Goal: Task Accomplishment & Management: Manage account settings

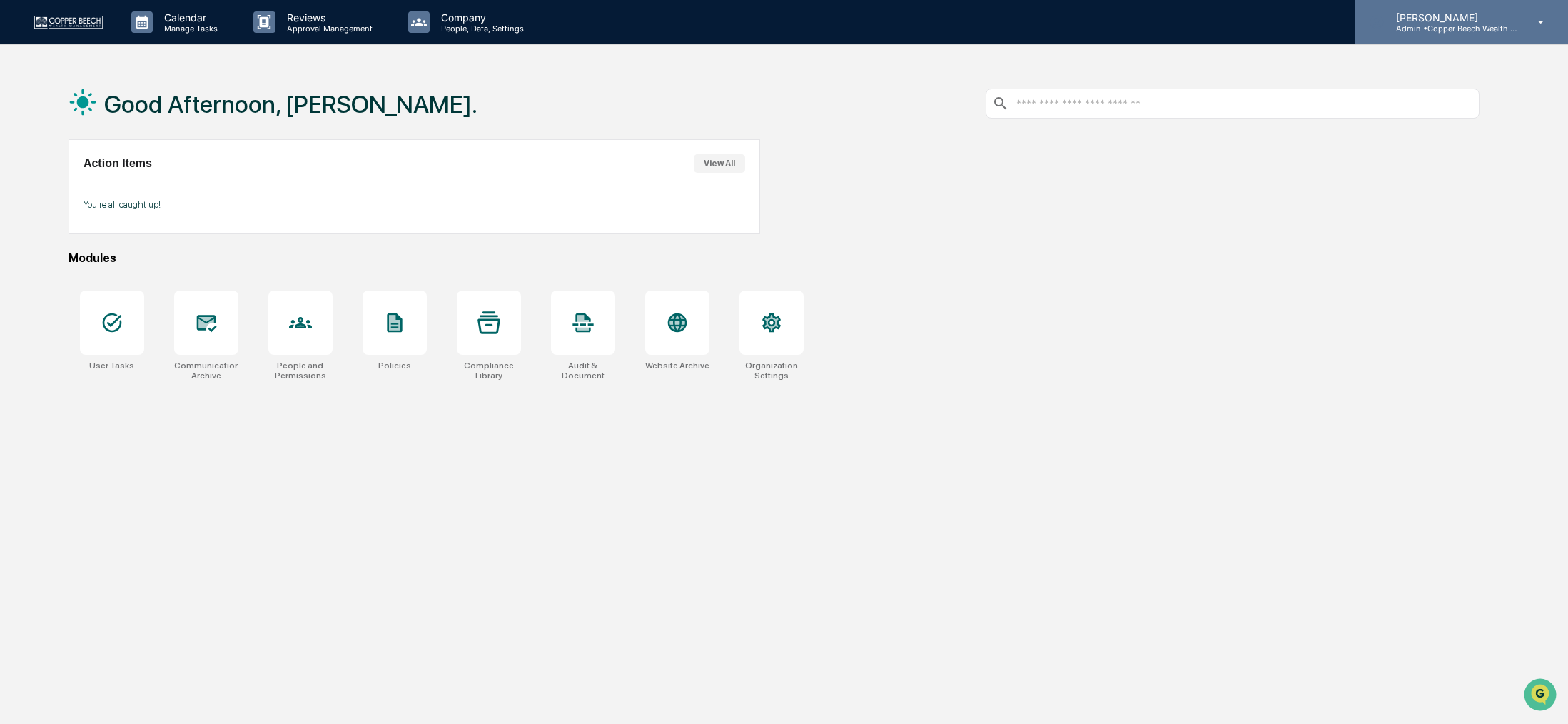
click at [1430, 36] on div "[PERSON_NAME] Admin • Copper Beech Wealth Management" at bounding box center [1460, 22] width 213 height 44
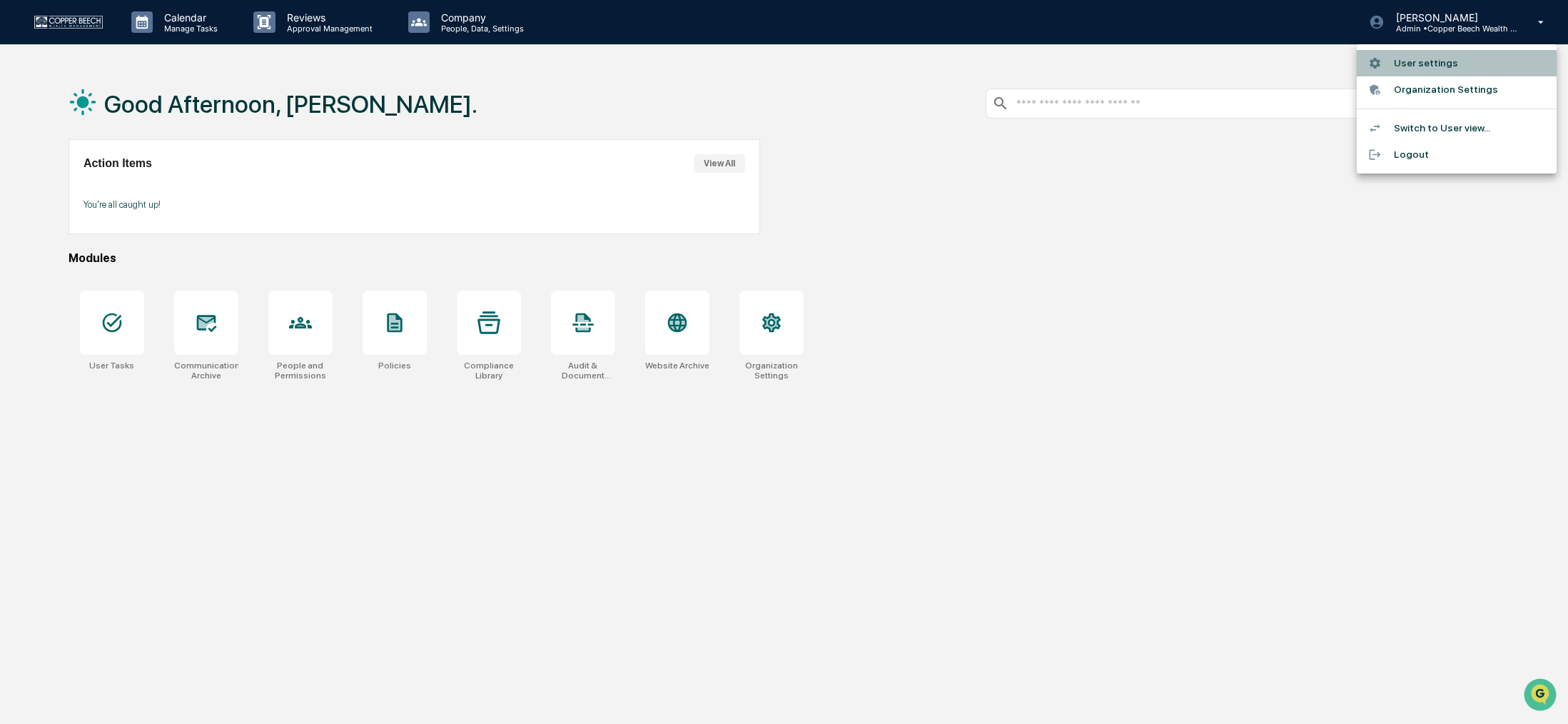
click at [1419, 65] on li "User settings" at bounding box center [1456, 63] width 200 height 27
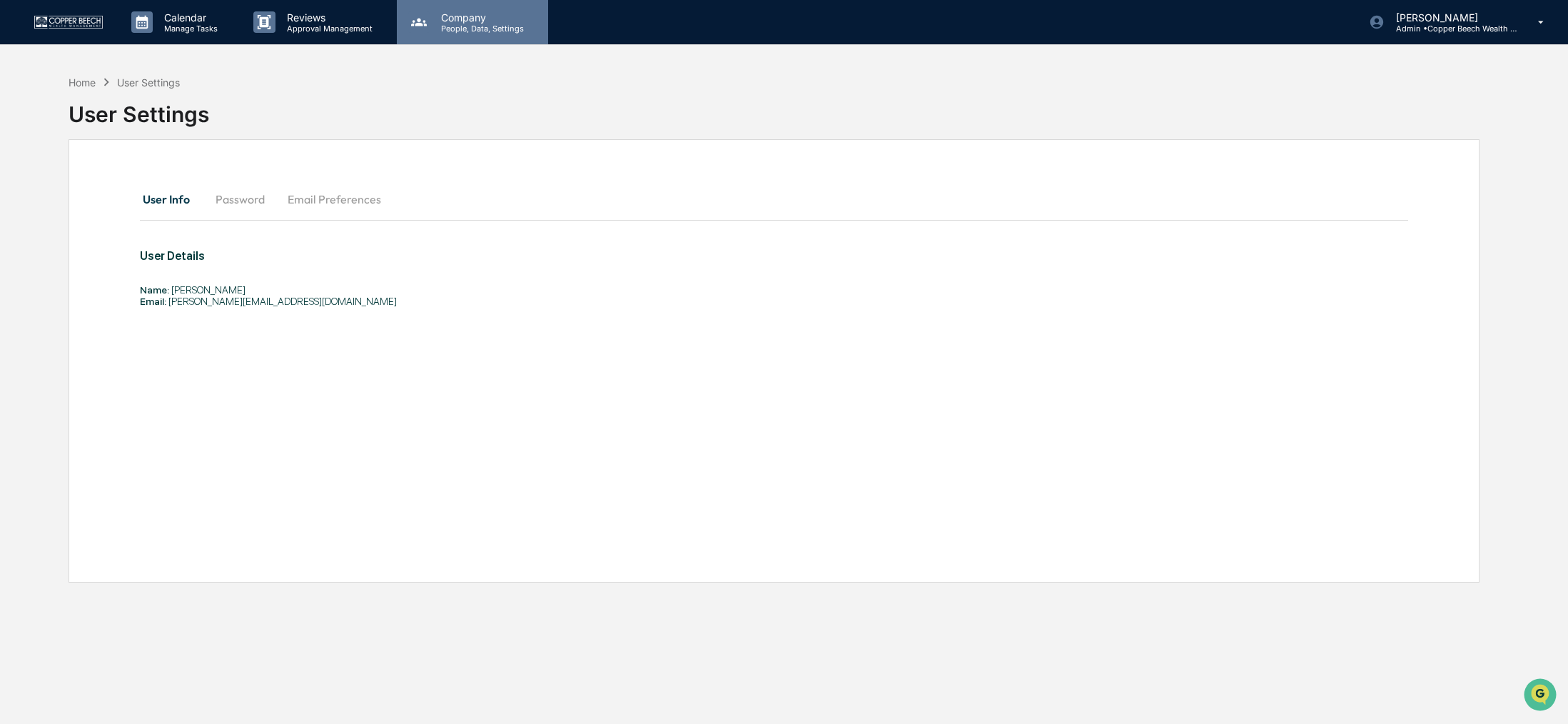
click at [442, 30] on p "People, Data, Settings" at bounding box center [480, 29] width 101 height 10
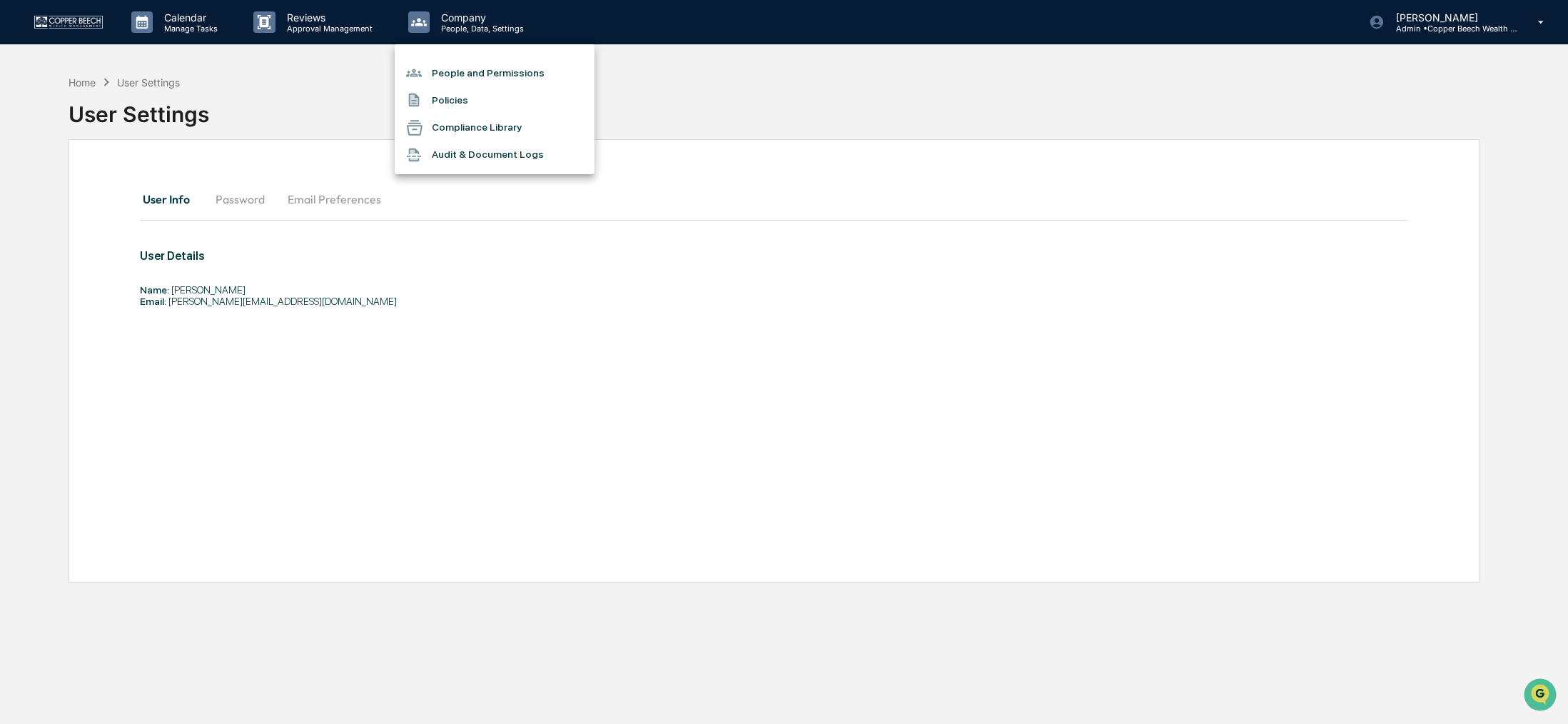
click at [446, 76] on li "People and Permissions" at bounding box center [494, 72] width 200 height 27
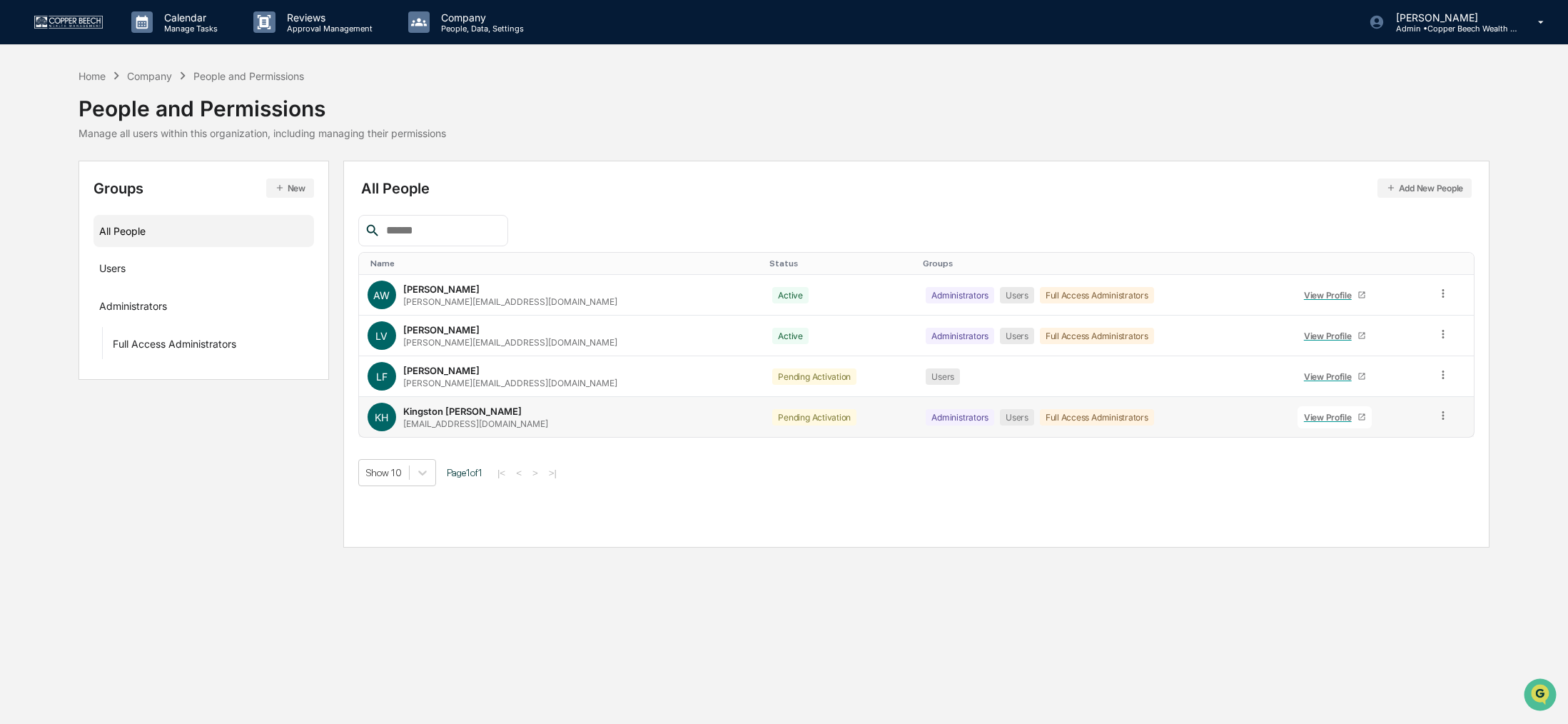
click at [1437, 416] on icon at bounding box center [1443, 416] width 14 height 14
click at [1385, 444] on div "Groups & Permissions" at bounding box center [1378, 439] width 118 height 18
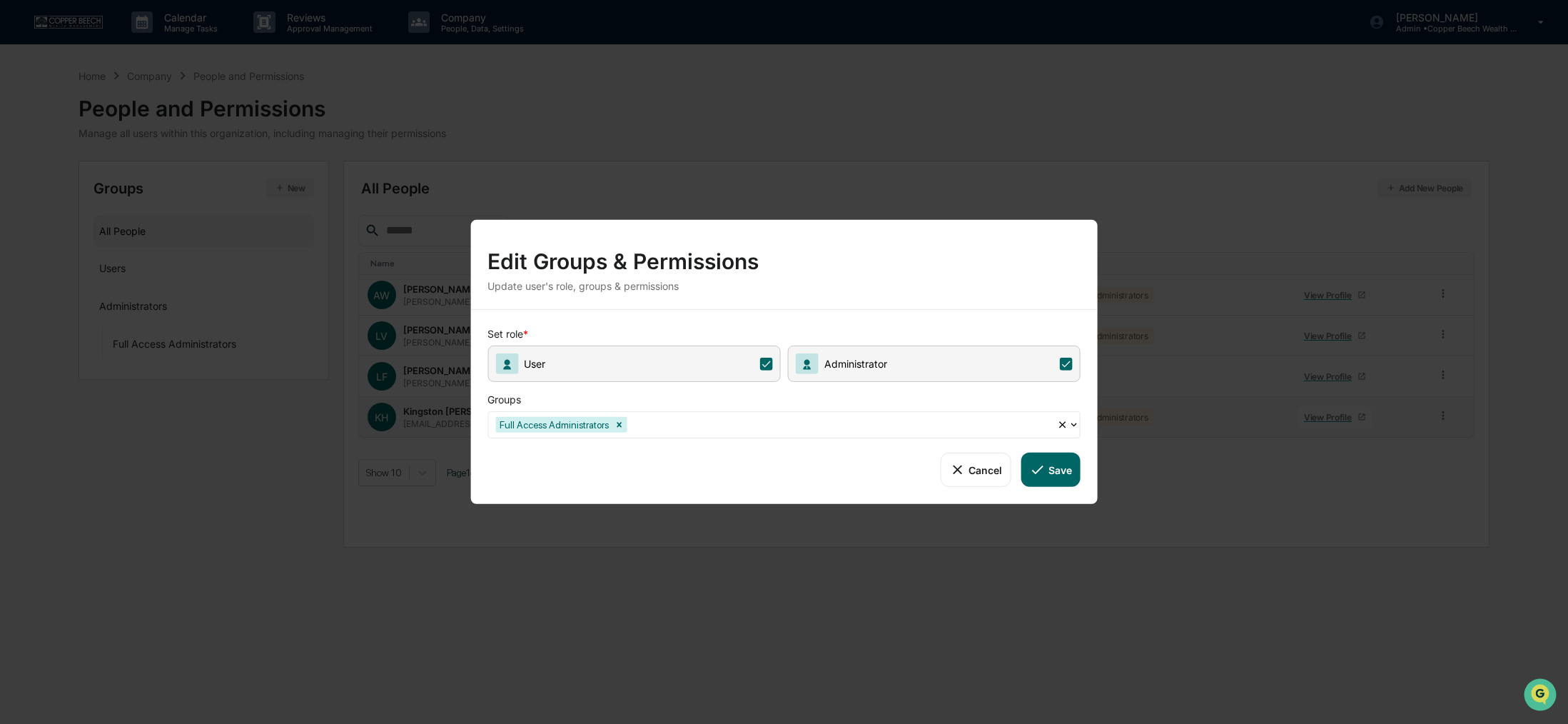
click at [1060, 472] on button "Save" at bounding box center [1051, 469] width 59 height 34
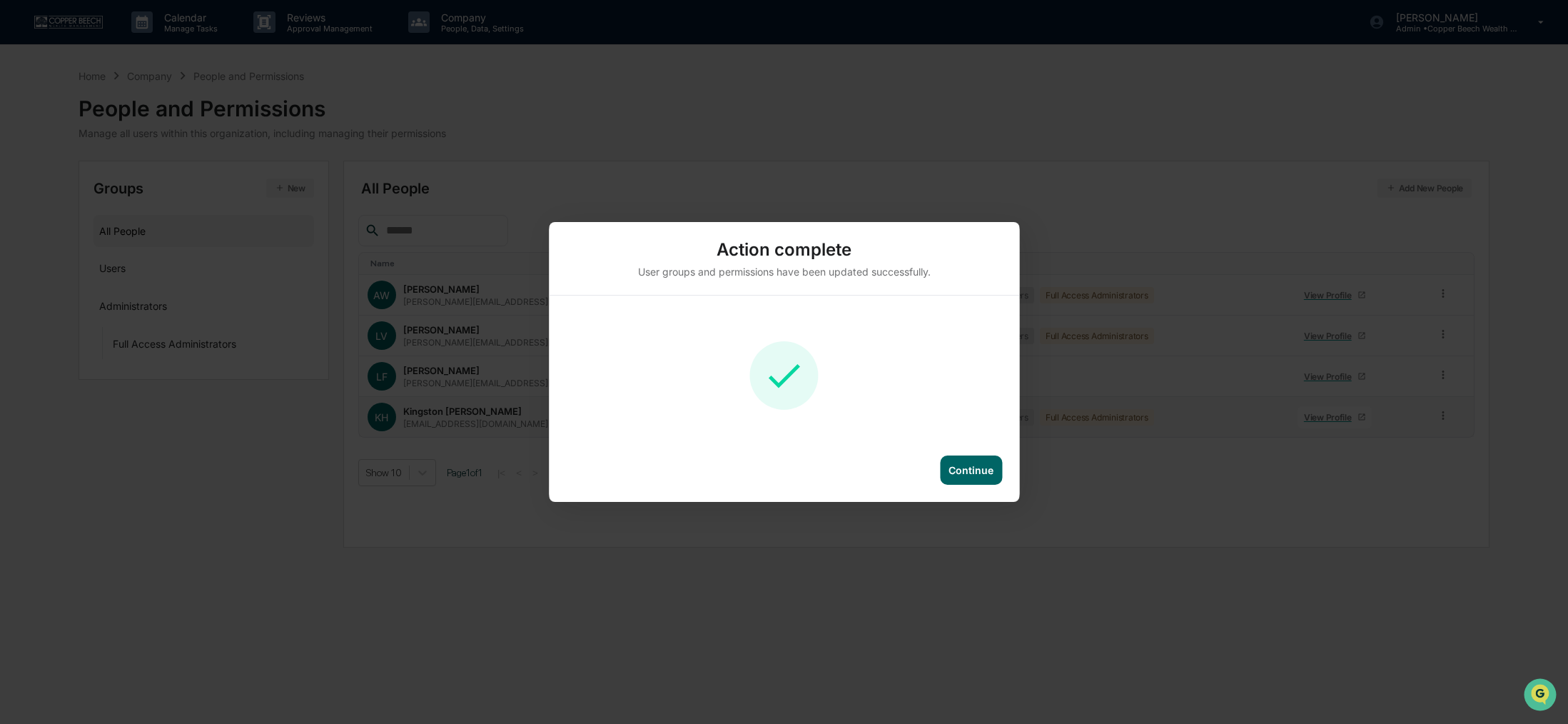
click at [974, 471] on div "Continue" at bounding box center [971, 469] width 45 height 12
